Goal: Task Accomplishment & Management: Manage account settings

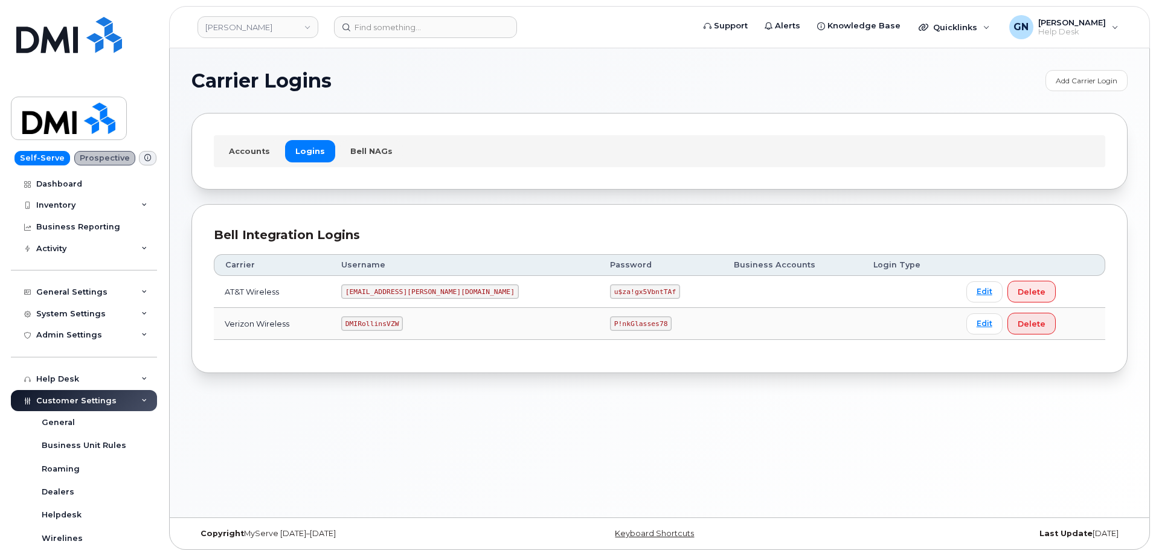
click at [389, 324] on code "DMIRollinsVZW" at bounding box center [372, 324] width 62 height 14
copy code "DMIRollinsVZW"
click at [610, 321] on code "P!nkGlasses78" at bounding box center [641, 324] width 62 height 14
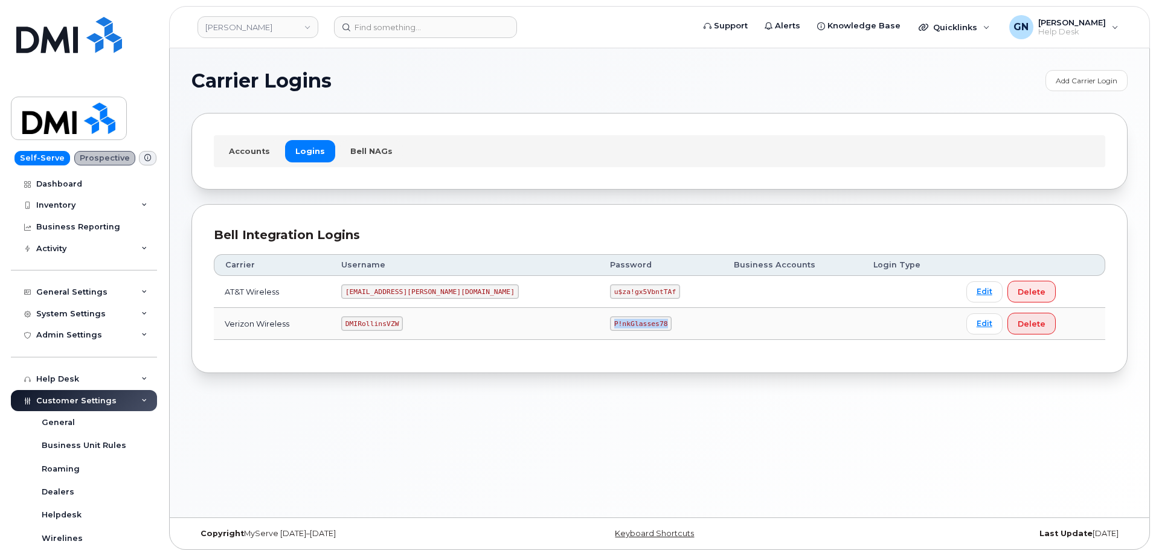
click at [610, 321] on code "P!nkGlasses78" at bounding box center [641, 324] width 62 height 14
copy code "P!nkGlasses78"
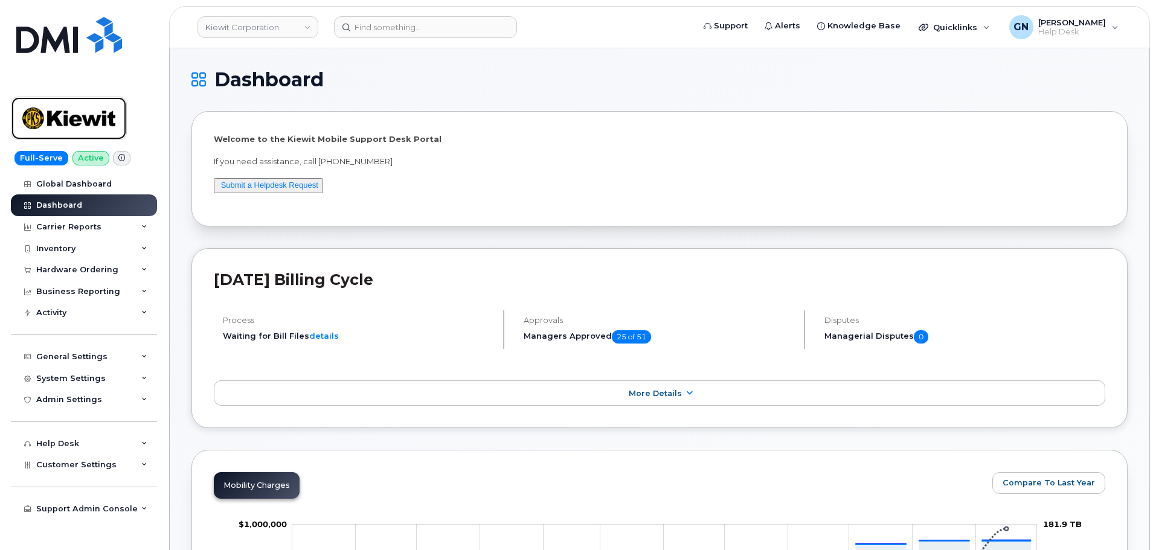
click at [108, 108] on img at bounding box center [68, 118] width 93 height 35
